Goal: Information Seeking & Learning: Learn about a topic

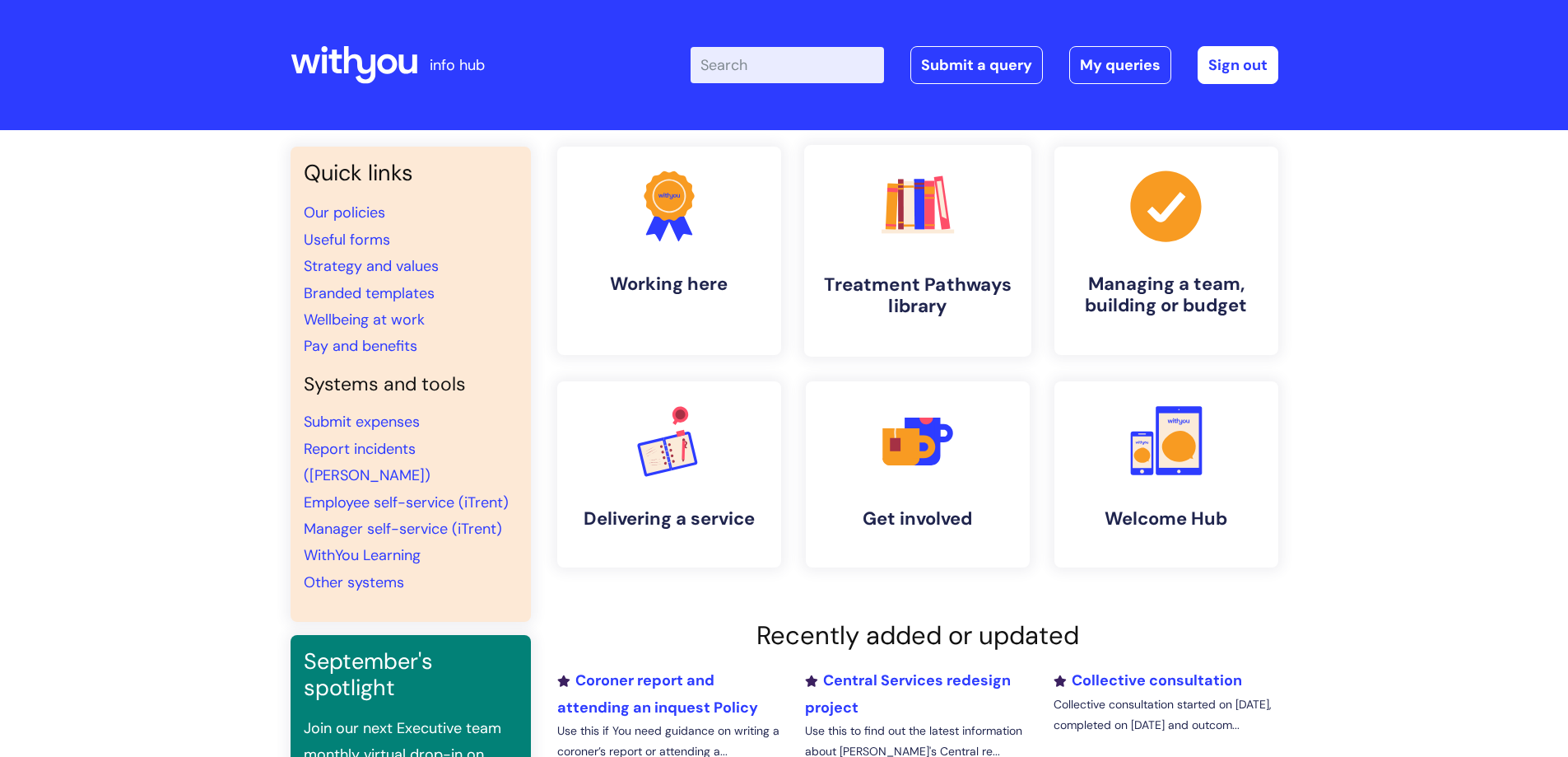
click at [896, 277] on h4 "Treatment Pathways library" at bounding box center [918, 296] width 201 height 44
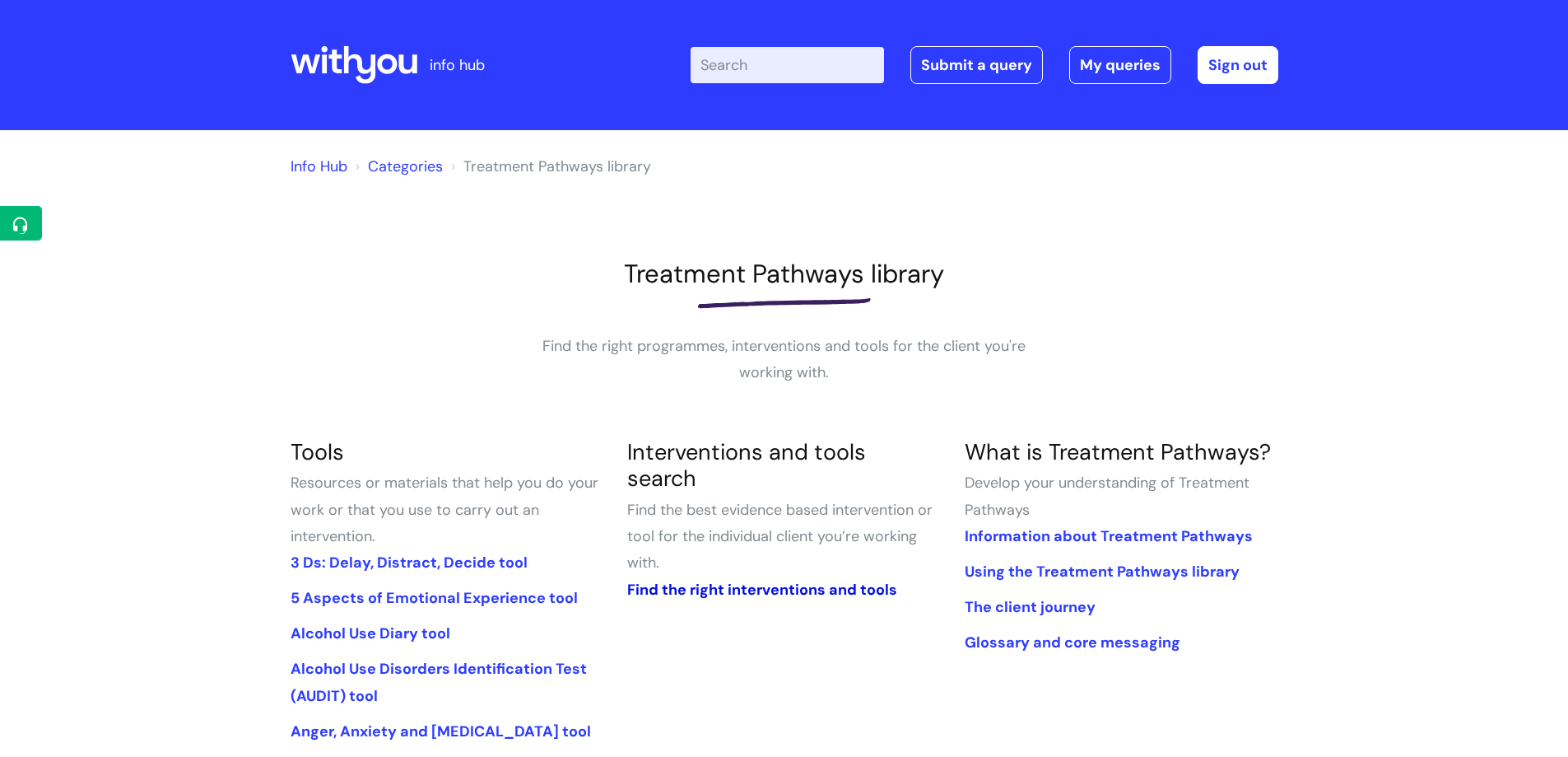
click at [736, 580] on link "Find the right interventions and tools" at bounding box center [762, 590] width 270 height 20
